Goal: Share content: Share content

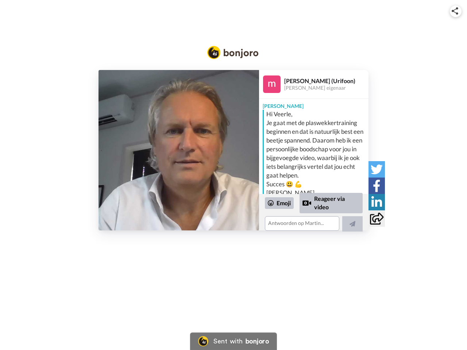
click at [456, 11] on img at bounding box center [455, 10] width 7 height 7
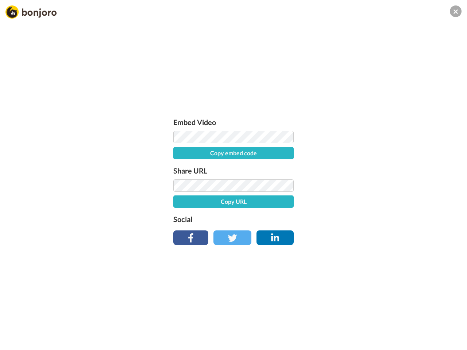
click at [179, 150] on button "Copy embed code" at bounding box center [233, 153] width 120 height 12
click at [279, 203] on button "Copy URL" at bounding box center [233, 201] width 120 height 12
click at [331, 203] on div "Embed Video Embed code copied! Share URL URL copied! Social" at bounding box center [233, 214] width 467 height 350
click at [352, 224] on div "Embed Video Embed code copied! Share URL URL copied! Social" at bounding box center [233, 214] width 467 height 350
click at [376, 169] on div "Embed Video Embed code copied! Share URL URL copied! Social" at bounding box center [233, 214] width 467 height 350
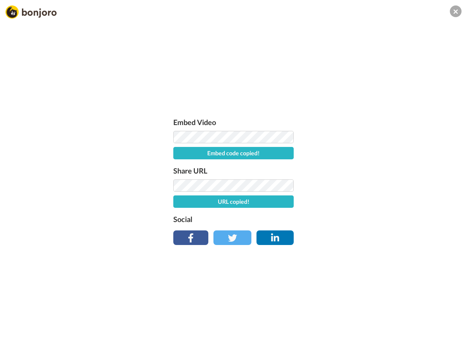
click at [376, 186] on div "Embed Video Embed code copied! Share URL URL copied! Social" at bounding box center [233, 214] width 467 height 350
click at [376, 202] on div "Embed Video Embed code copied! Share URL URL copied! Social" at bounding box center [233, 214] width 467 height 350
click at [376, 218] on div "Embed Video Embed code copied! Share URL URL copied! Social" at bounding box center [233, 214] width 467 height 350
